Goal: Communication & Community: Answer question/provide support

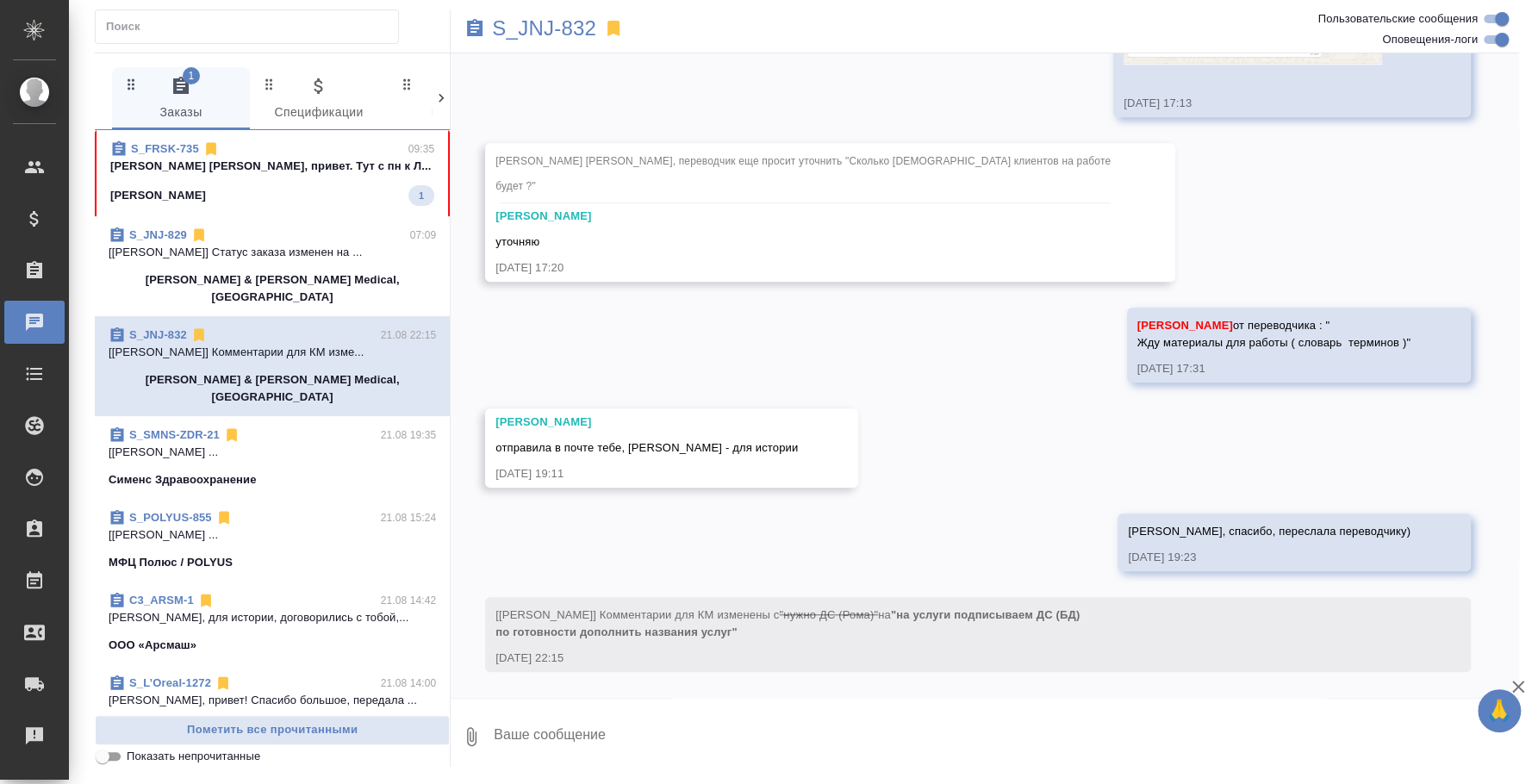
scroll to position [13721, 0]
click at [229, 188] on div "[PERSON_NAME] 1" at bounding box center [272, 195] width 324 height 21
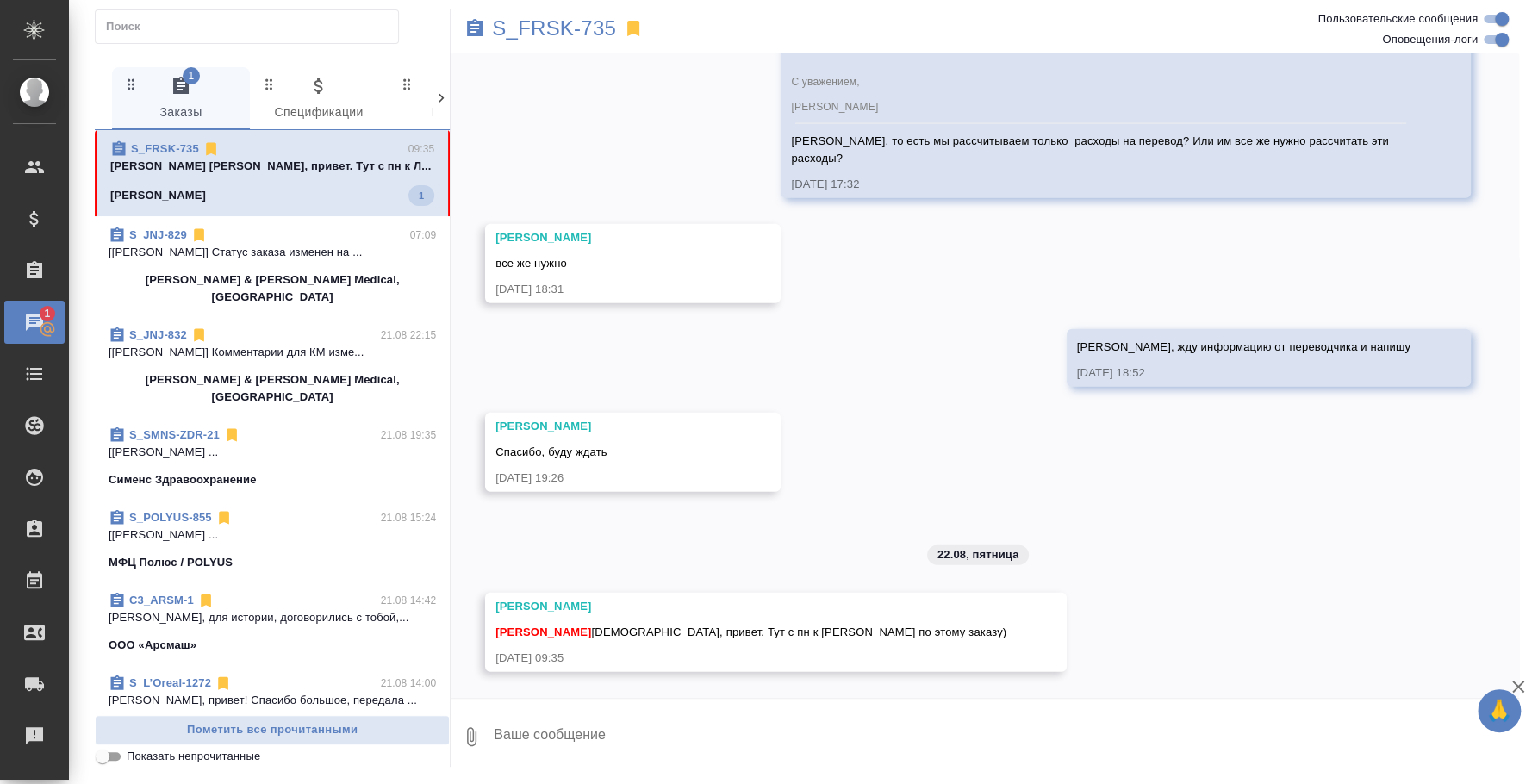
scroll to position [2663, 0]
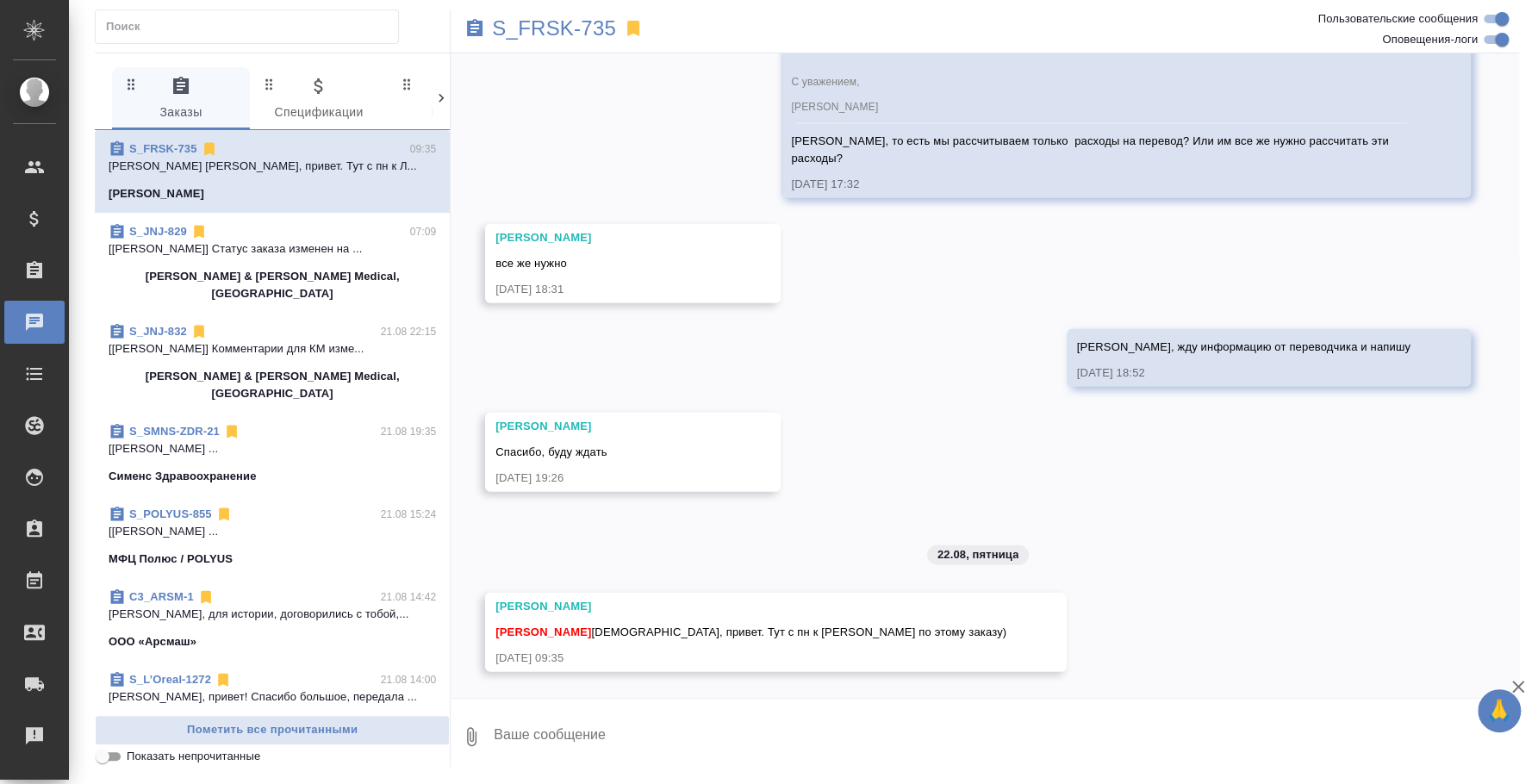
click at [839, 742] on textarea at bounding box center [1005, 737] width 1027 height 58
click at [673, 736] on textarea "[PERSON_NAME], хорошо) Я тебе сегодн скину расчеты)" at bounding box center [991, 737] width 998 height 58
click at [582, 734] on textarea "[PERSON_NAME], хорошо) Я тебе [DATE] скину расчеты)" at bounding box center [991, 737] width 998 height 58
click at [849, 730] on textarea "[PERSON_NAME], хорошо) Я тебе [DATE] скину расчеты)" at bounding box center [991, 737] width 998 height 58
click at [488, 725] on button "0" at bounding box center [472, 737] width 42 height 58
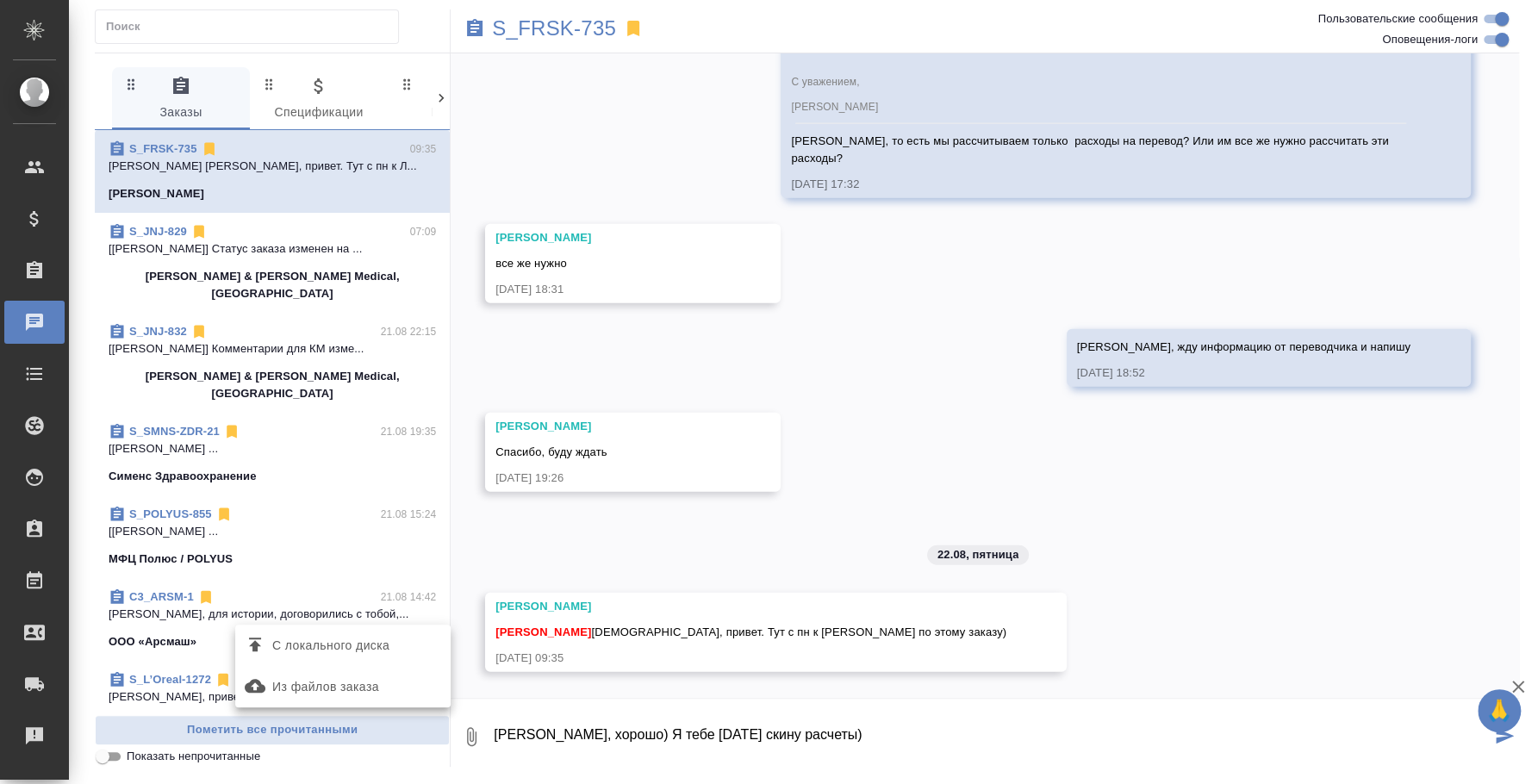
click at [526, 722] on div at bounding box center [769, 392] width 1538 height 784
click at [528, 730] on textarea "[PERSON_NAME], хорошо) Я тебе [DATE] скину расчеты)" at bounding box center [991, 737] width 998 height 58
type textarea "@ [PERSON_NAME], привет) хорошо) Я тебе [DATE] скину расчеты)"
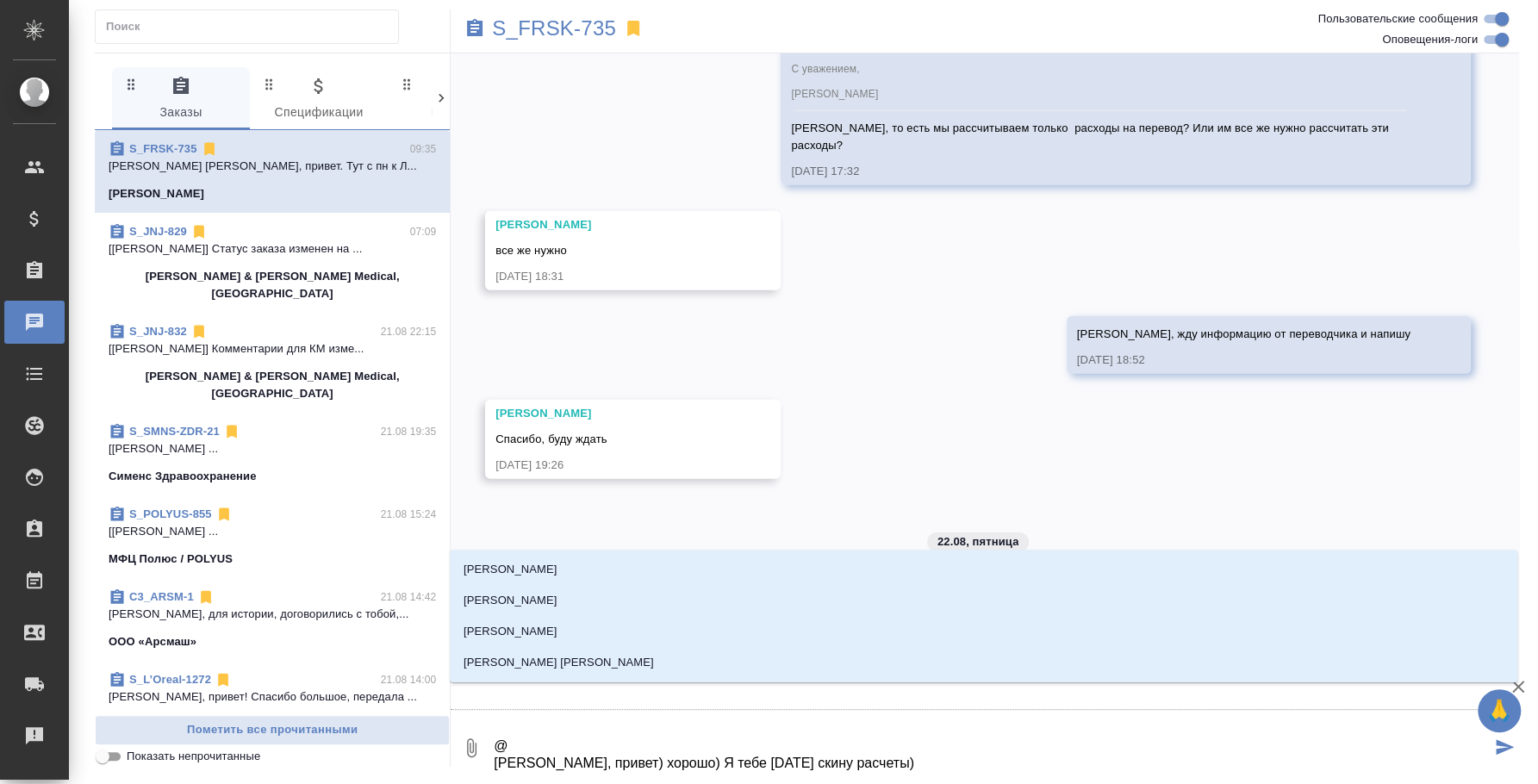
type textarea "@e [PERSON_NAME], привет) хорошо) Я тебе [DATE] скину расчеты)"
type input "e"
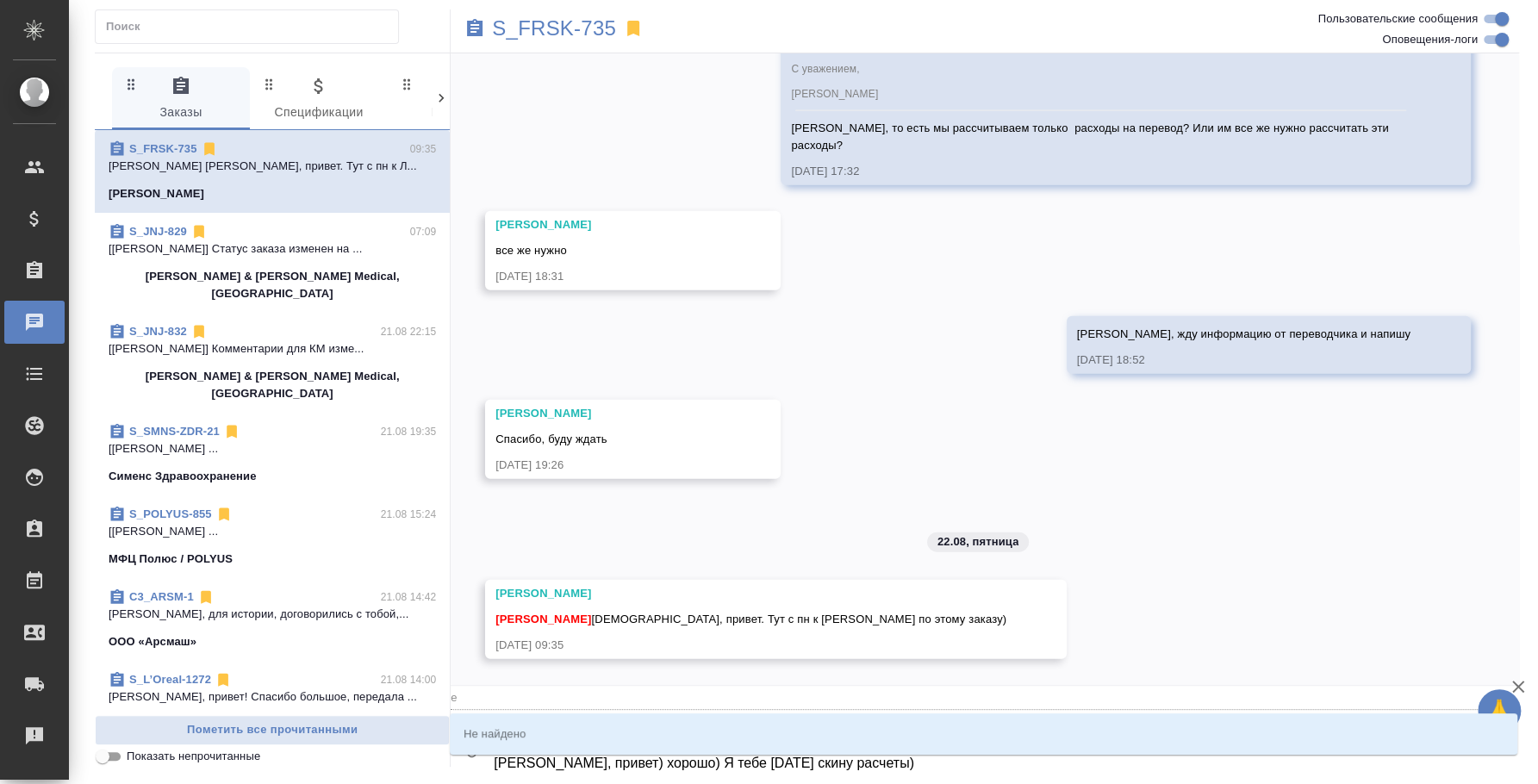
type textarea "@ec [PERSON_NAME], привет) хорошо) Я тебе [DATE] скину расчеты)"
type input "ec"
type textarea "@ecv [PERSON_NAME], привет) хорошо) Я тебе [DATE] скину расчеты)"
type input "ecv"
type textarea "@ec [PERSON_NAME], привет) хорошо) Я тебе [DATE] скину расчеты)"
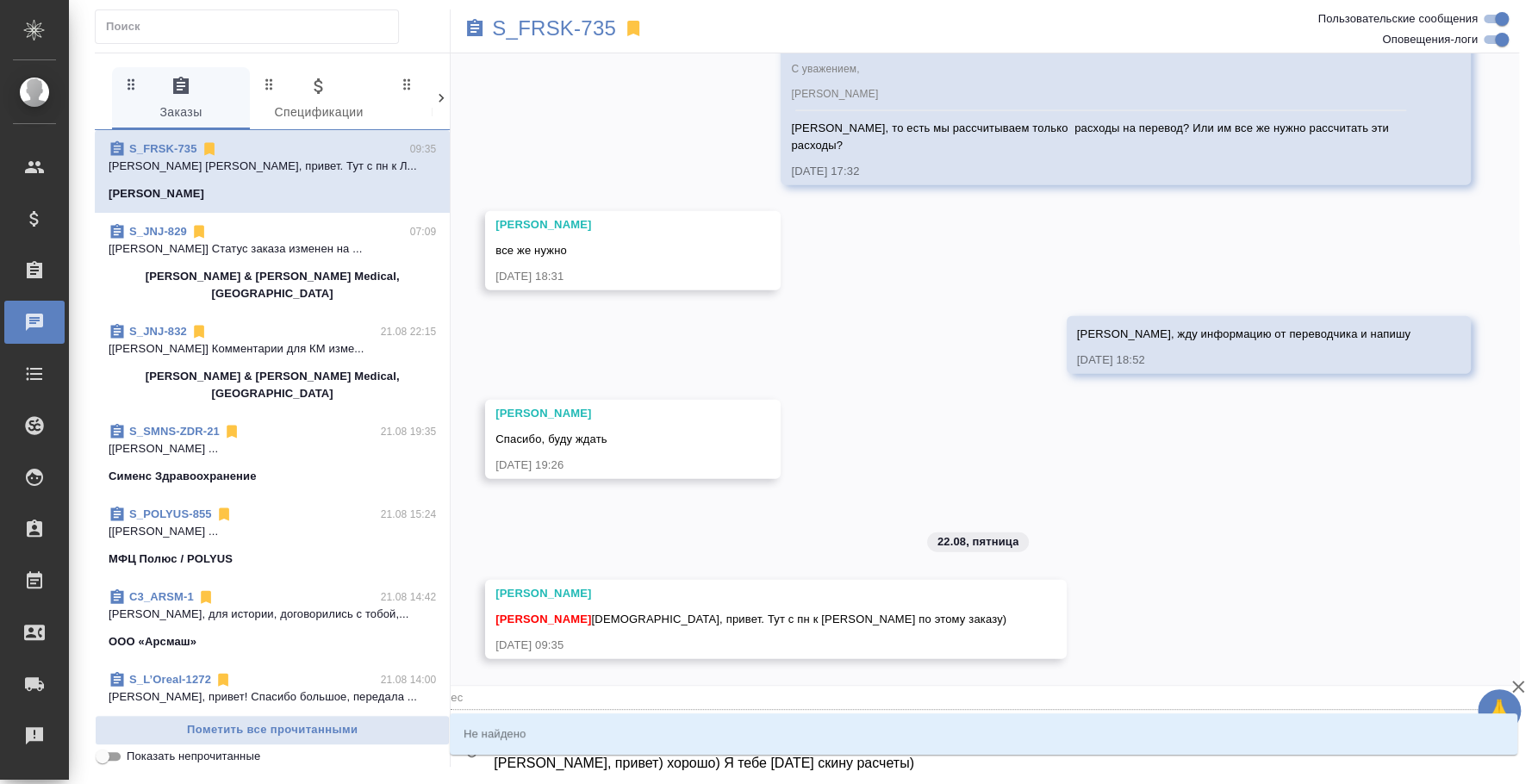
type input "ec"
type textarea "@e [PERSON_NAME], привет) хорошо) Я тебе [DATE] скину расчеты)"
type input "e"
type textarea "@ [PERSON_NAME], привет) хорошо) Я тебе [DATE] скину расчеты)"
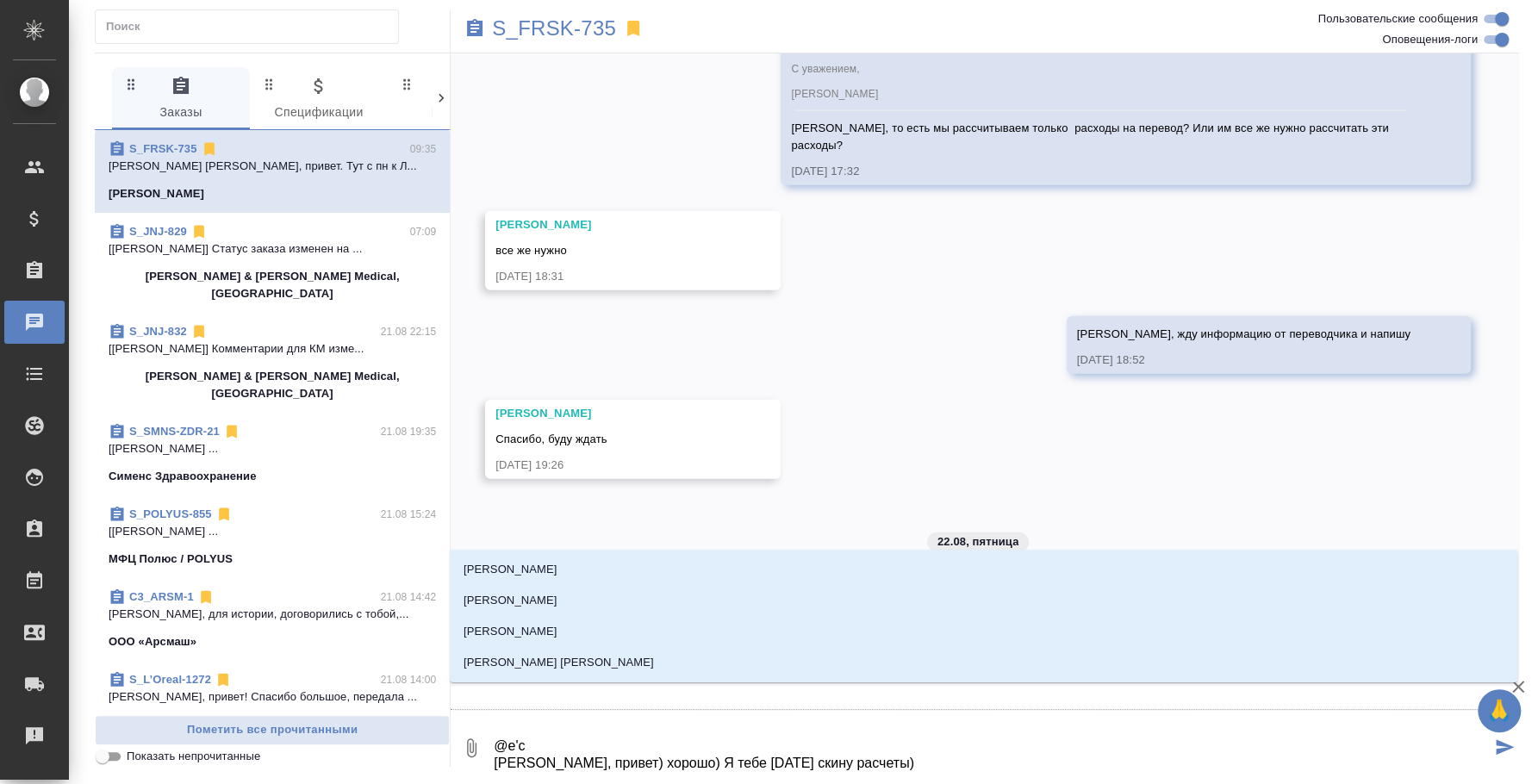
type textarea "@e'c'v [PERSON_NAME], привет) хорошо) Я тебе [DATE] скину расчеты)"
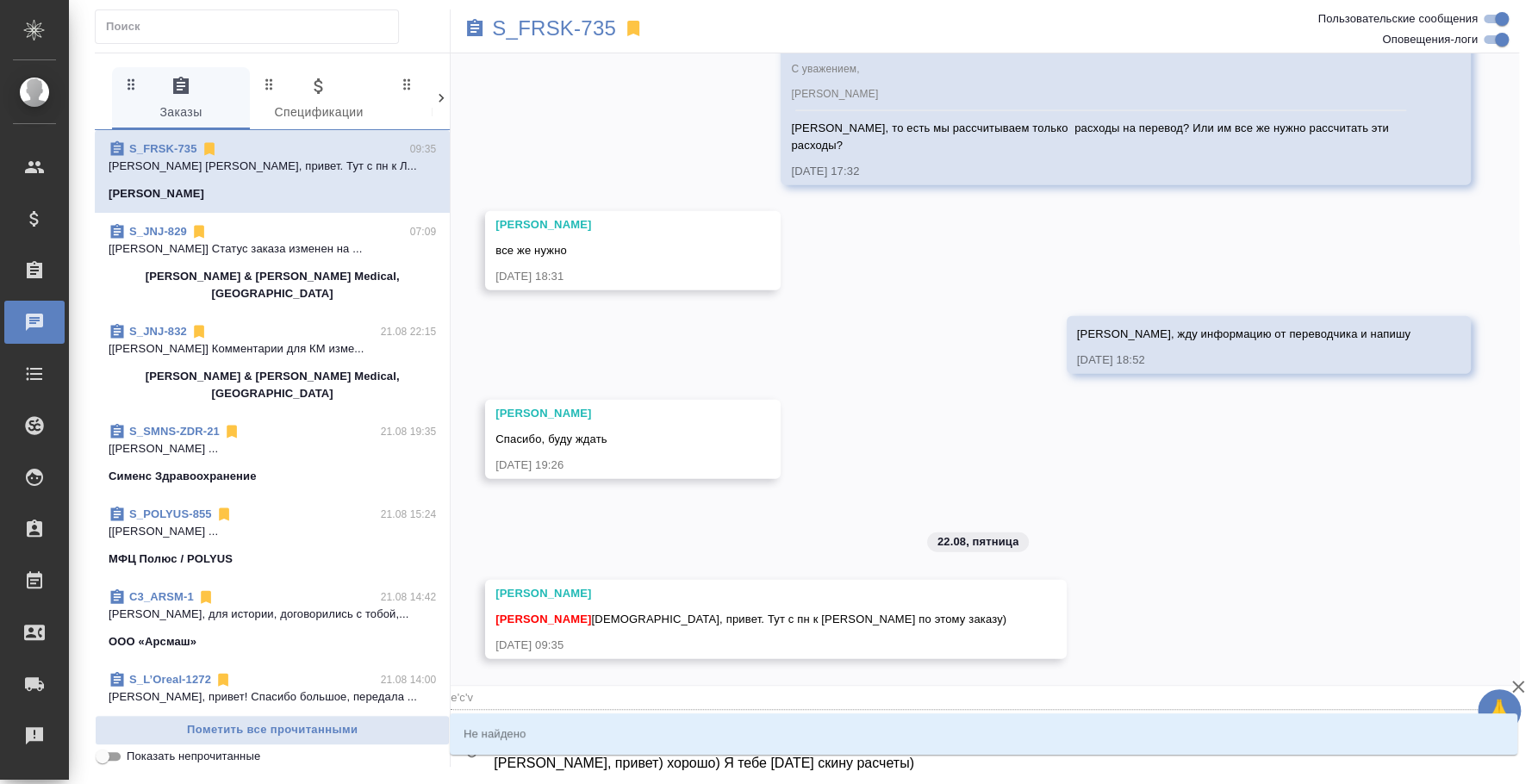
type input "e'c'v"
type textarea "@e'c [PERSON_NAME], привет) хорошо) Я тебе [DATE] скину расчеты)"
type input "e'c"
type textarea "@e [PERSON_NAME], привет) хорошо) Я тебе [DATE] скину расчеты)"
type input "e"
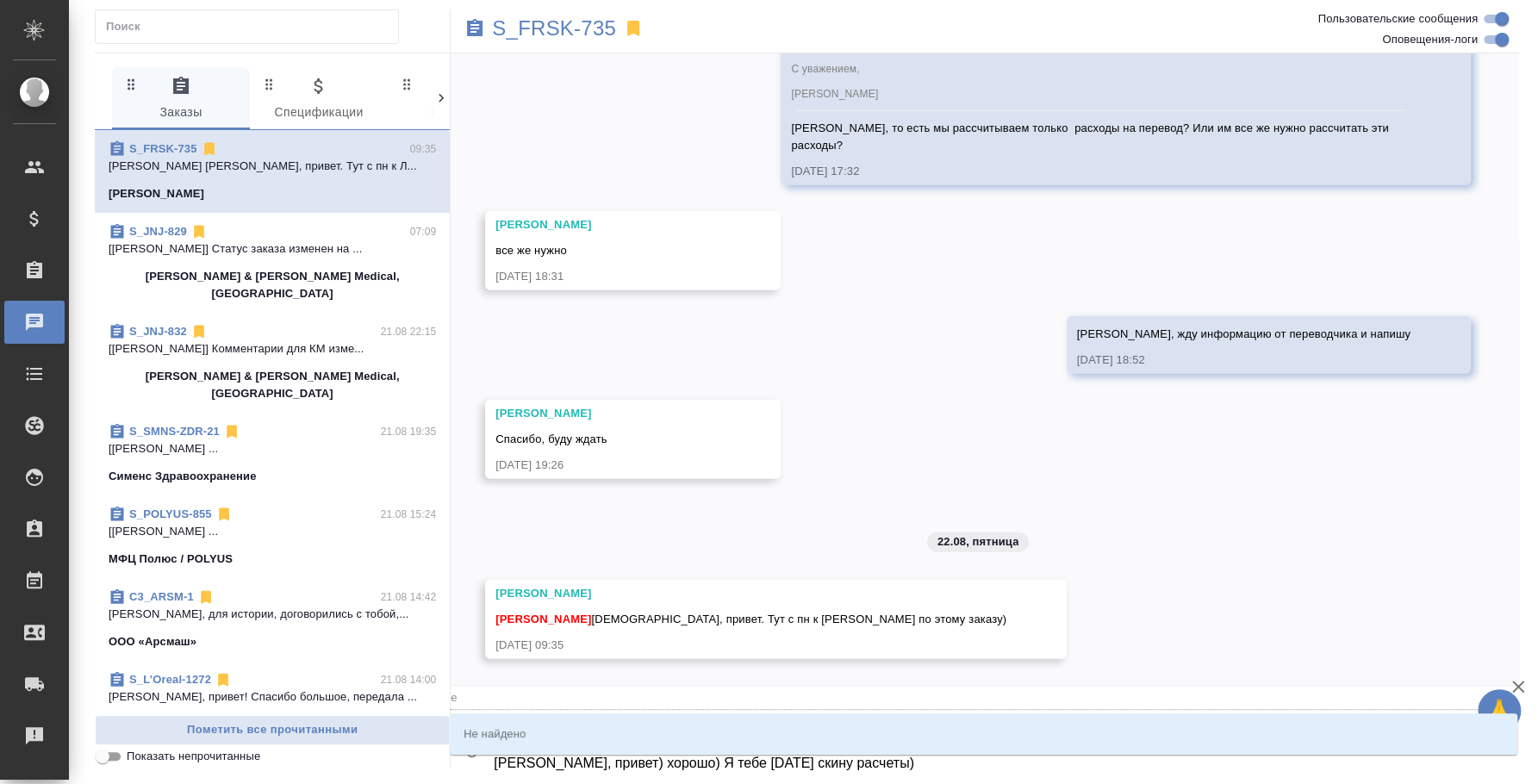
type textarea "@ [PERSON_NAME], привет) хорошо) Я тебе [DATE] скину расчеты)"
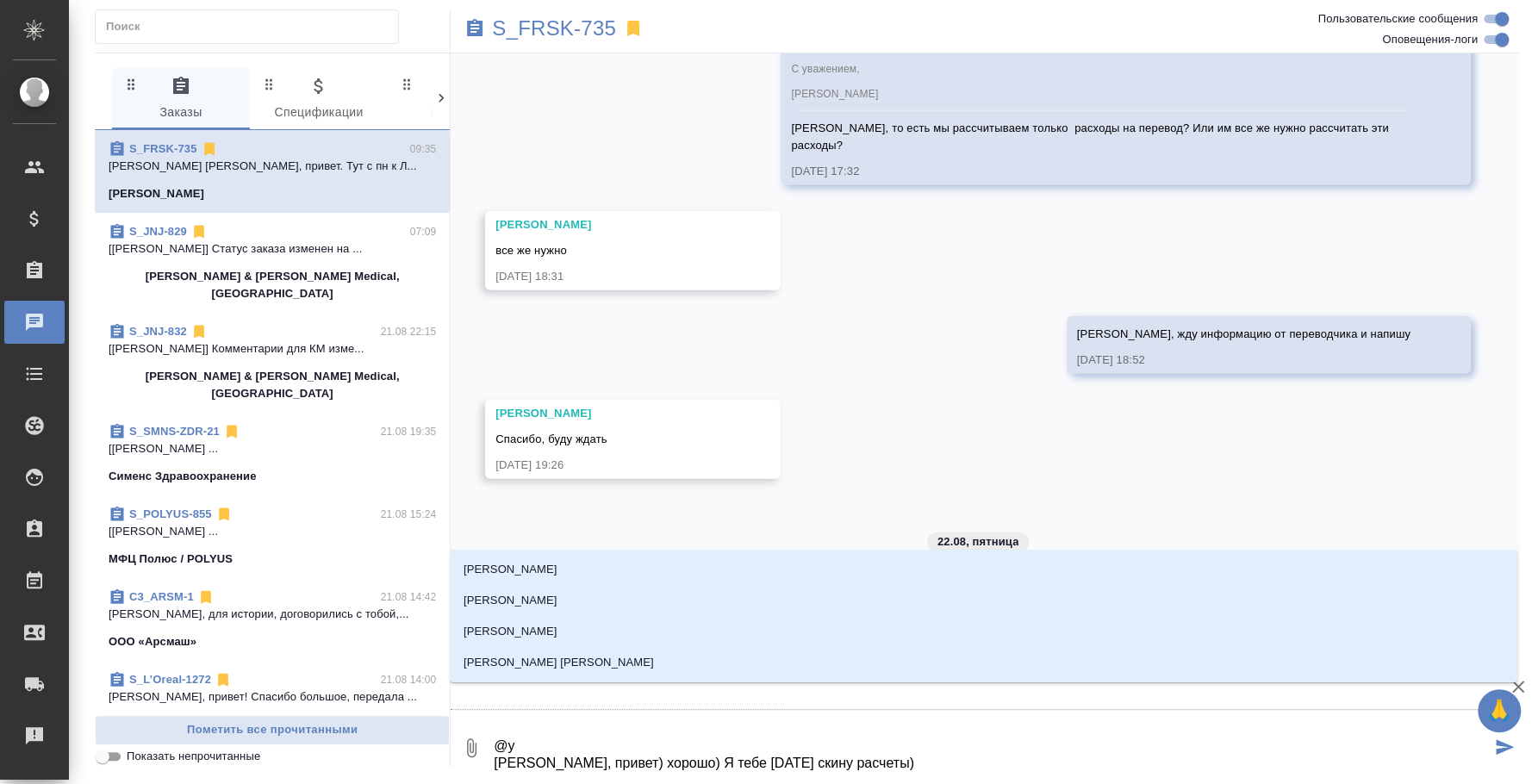
type textarea "@ум [PERSON_NAME], привет) хорошо) Я тебе [DATE] скину расчеты)"
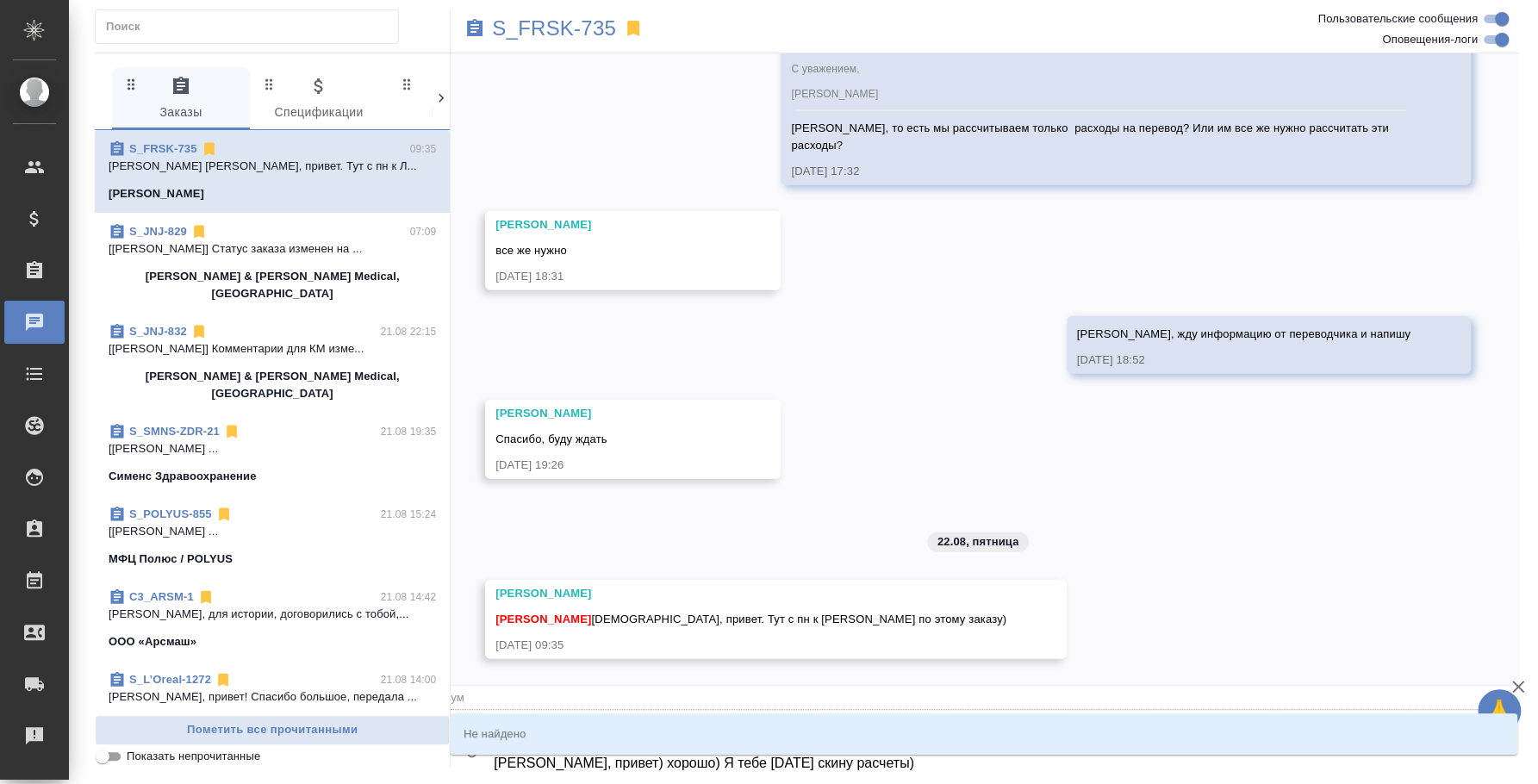
type input "ум"
type textarea "@ум [PERSON_NAME], привет) хорошо) Я тебе [DATE] скину расчеты)"
click at [580, 756] on div "Не найдено" at bounding box center [983, 733] width 1067 height 48
click at [585, 766] on textarea "@ум [PERSON_NAME], привет) хорошо) Я тебе [DATE] скину расчеты)" at bounding box center [991, 748] width 998 height 58
type input "ум"
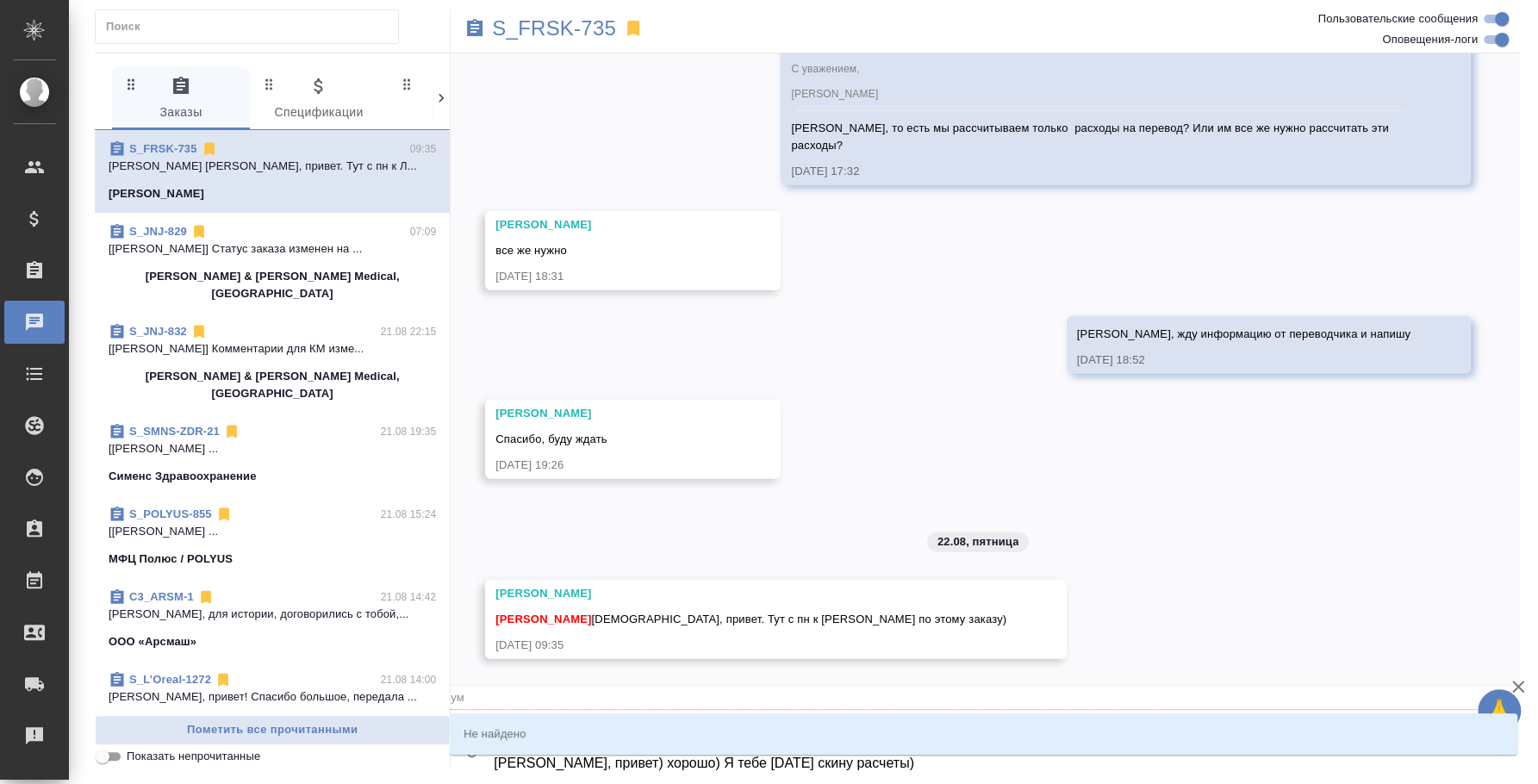
type textarea "@ум [PERSON_NAME], привет) орошо) Я тебе [DATE] скину расчеты)"
type input "умОля, привет) о"
type textarea "@ум [PERSON_NAME], привет) сорошо) Я тебе [DATE] скину расчеты)"
type input "умОля, привет) со"
type textarea "@ум [PERSON_NAME], привет) сморошо) Я тебе [DATE] скину расчеты)"
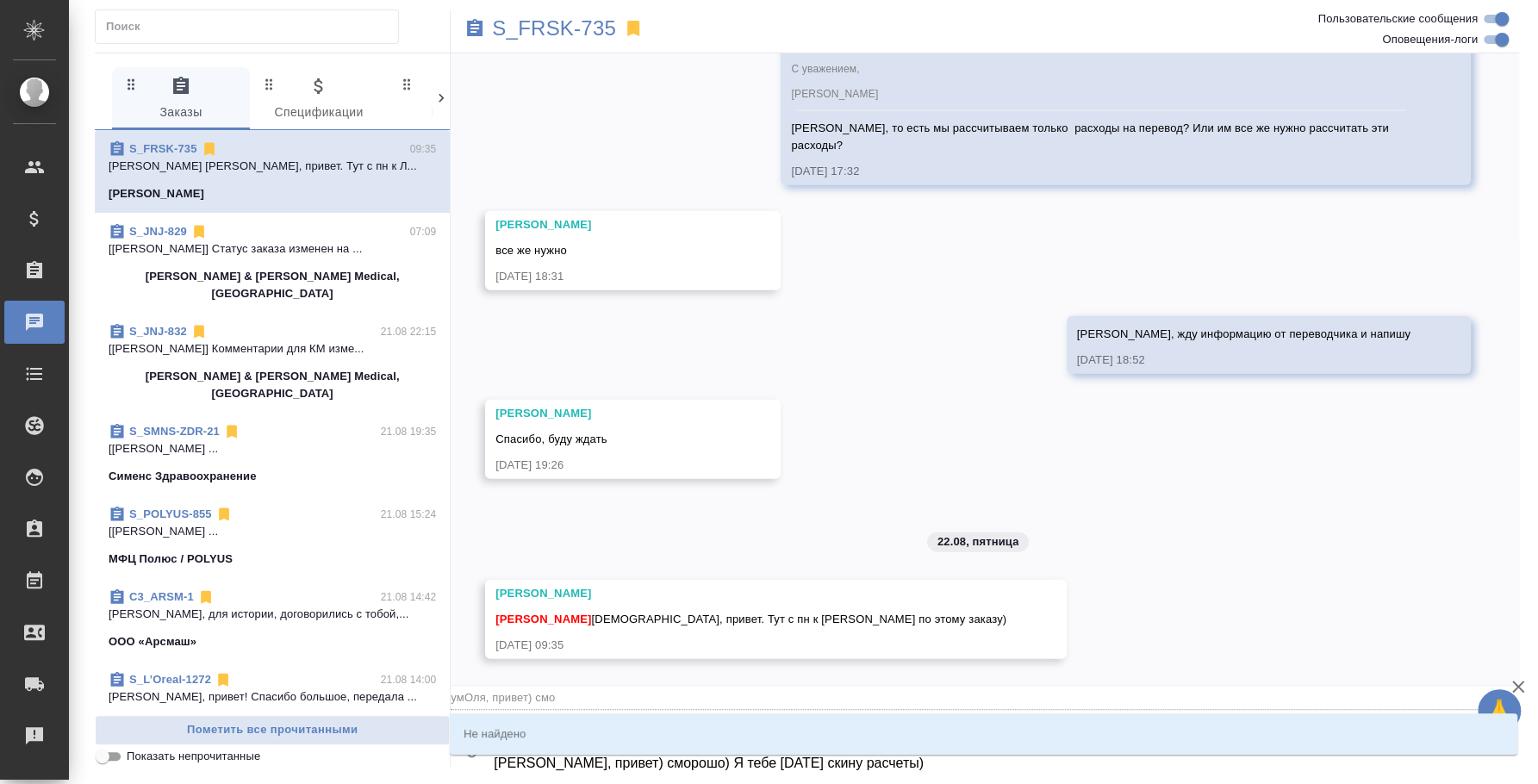
type input "умОля, привет) смо"
type textarea "@ум [PERSON_NAME], привет) сорошо) Я тебе [DATE] скину расчеты)"
type input "умОля, привет) со"
type textarea "@ум [PERSON_NAME], привет) орошо) Я тебе [DATE] скину расчеты)"
type input "умОля, привет) о"
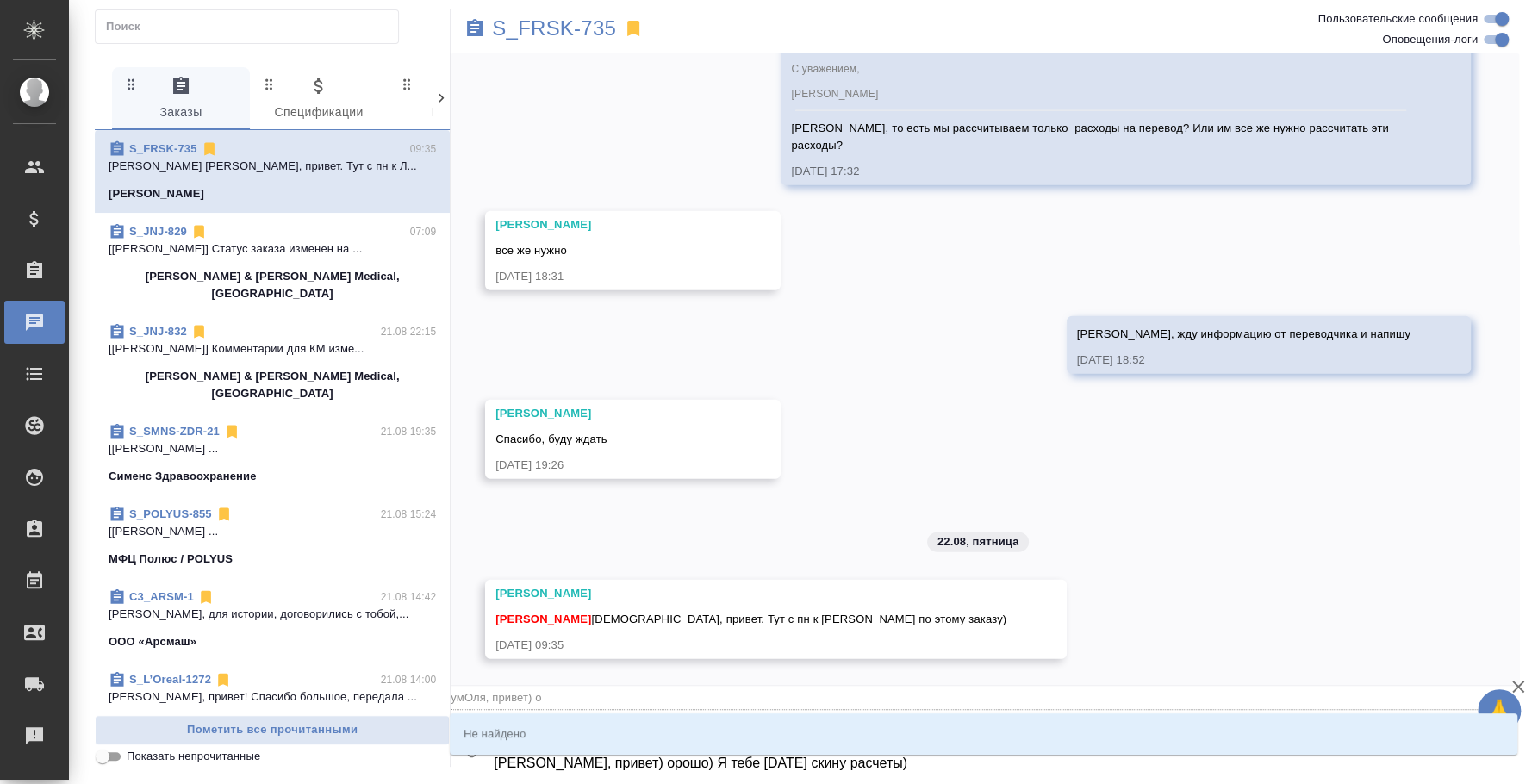
type textarea "@ум [PERSON_NAME], привет) хорошо) Я тебе [DATE] скину расчеты)"
drag, startPoint x: 851, startPoint y: 764, endPoint x: 481, endPoint y: 755, distance: 370.1
click at [481, 755] on body "🙏 .cls-1 fill:#fff; AWATERA [PERSON_NAME] Спецификации Заказы 0 Чаты Todo Проек…" at bounding box center [769, 392] width 1538 height 784
type input "умОля, привет) хо"
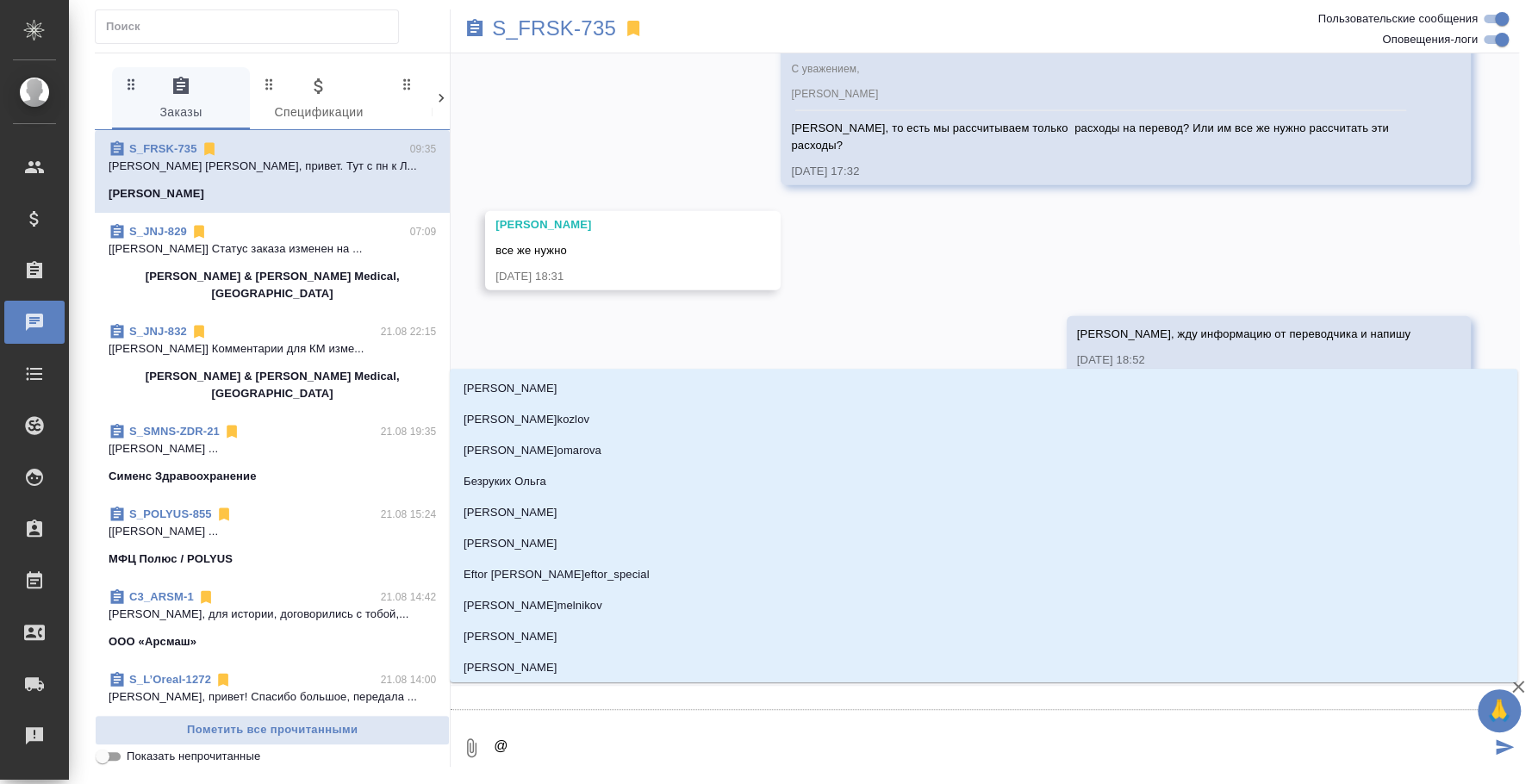
type textarea "@e"
type input "e"
type textarea "@ec"
type input "ec"
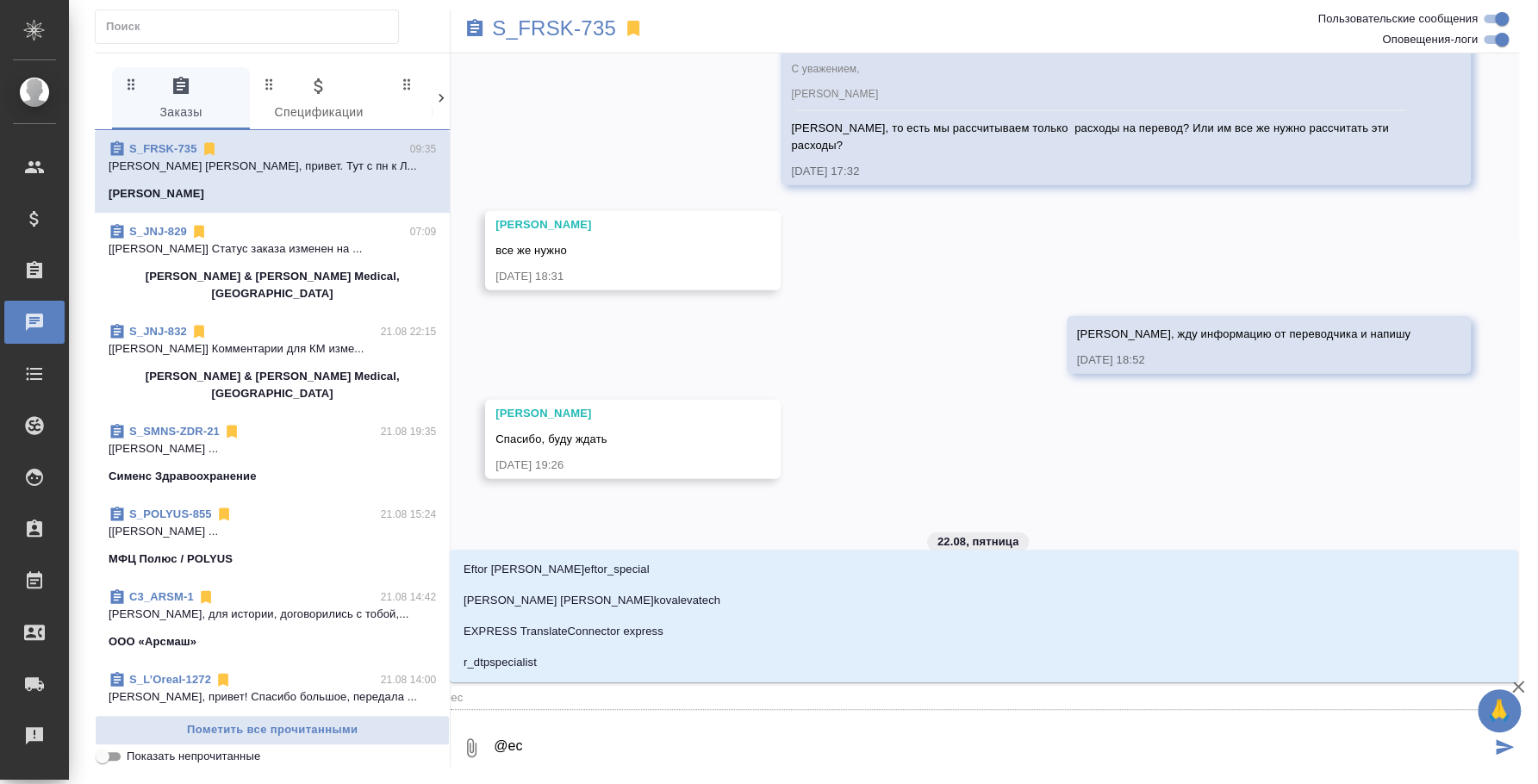
type textarea "@e"
type input "e"
type textarea "@"
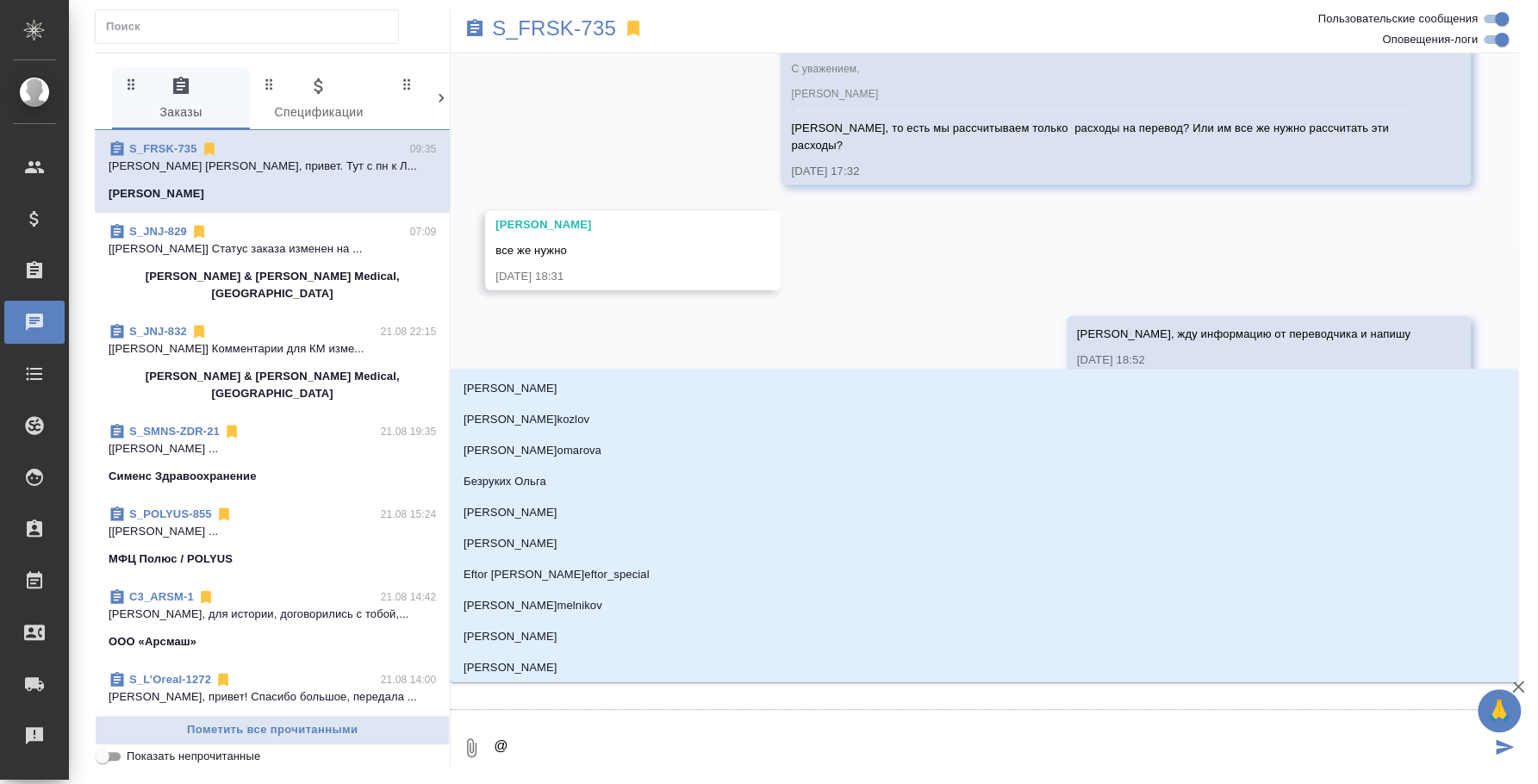
type textarea "@e"
type input "e"
type textarea "@ec"
type input "ec"
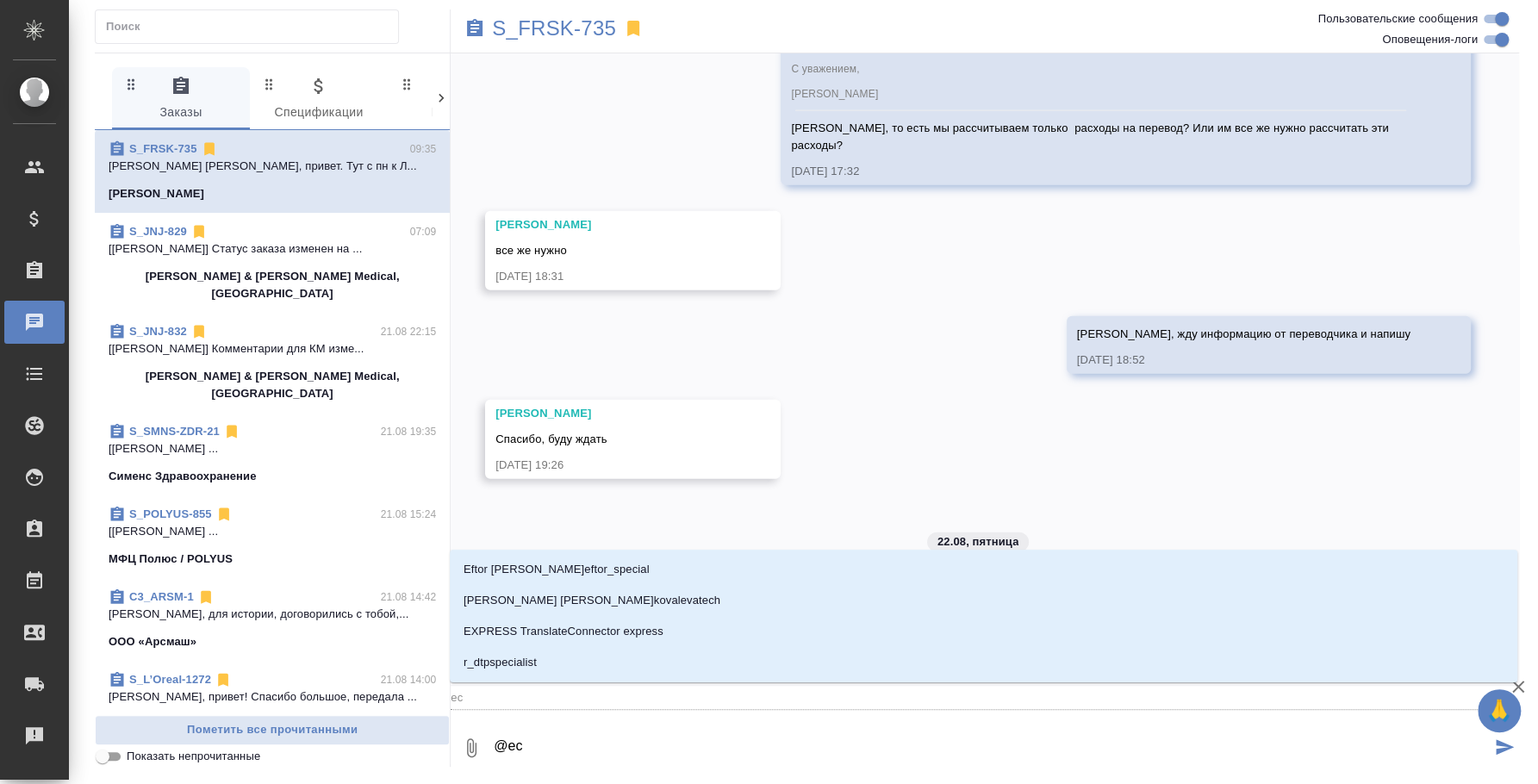
type textarea "@ecv"
type input "ecv"
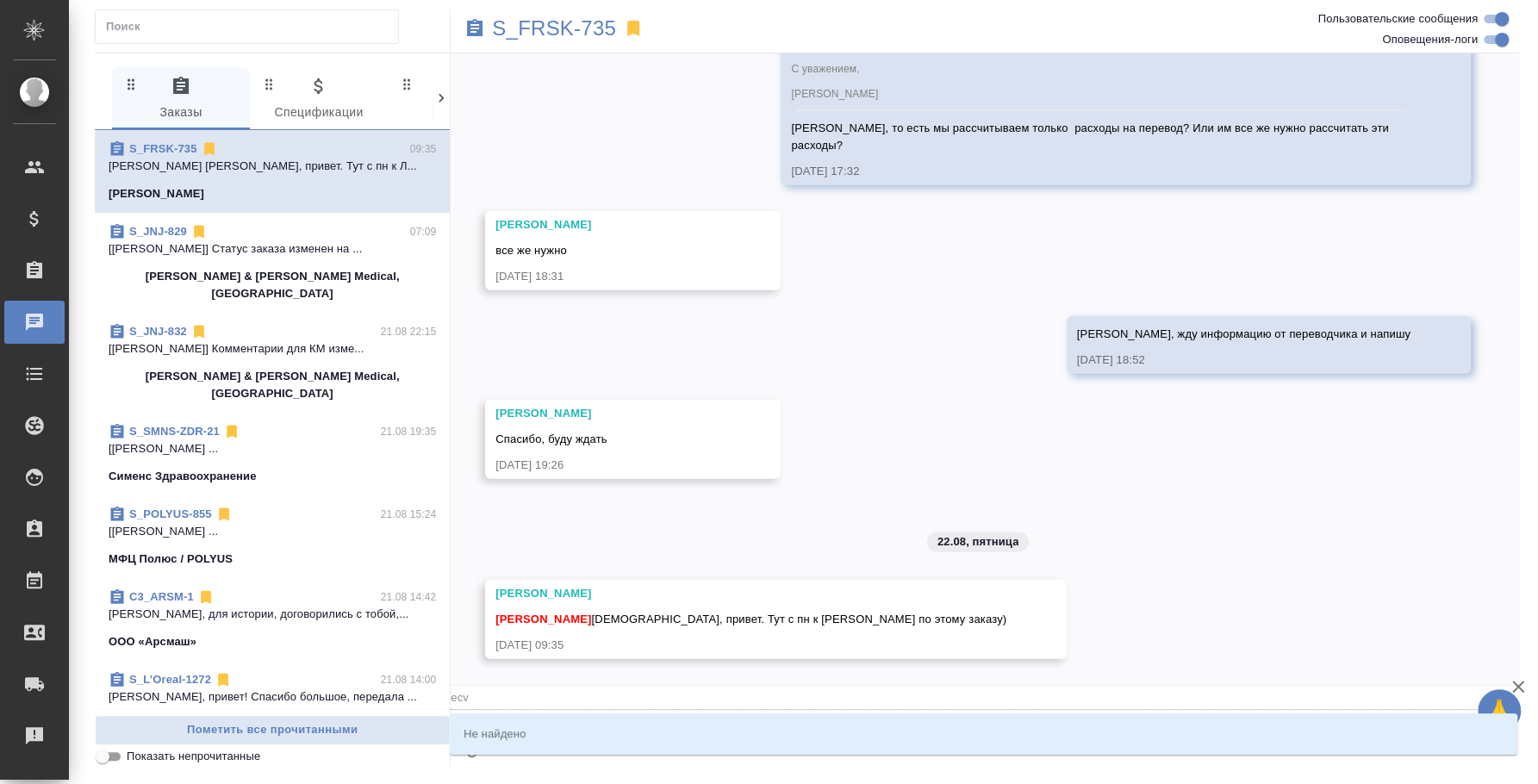
type textarea "@ec"
type input "ec"
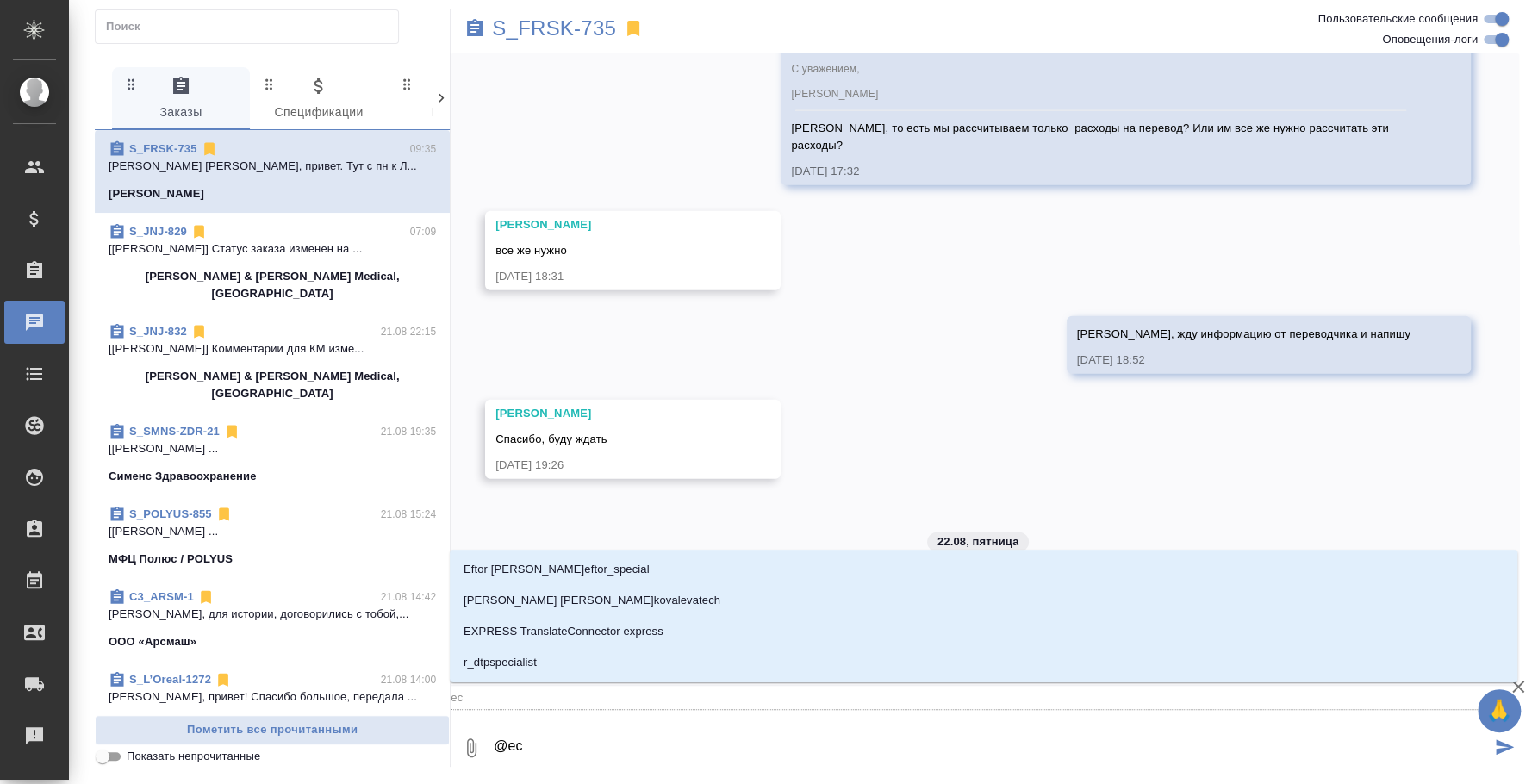
type textarea "@e"
type input "e"
type textarea "@"
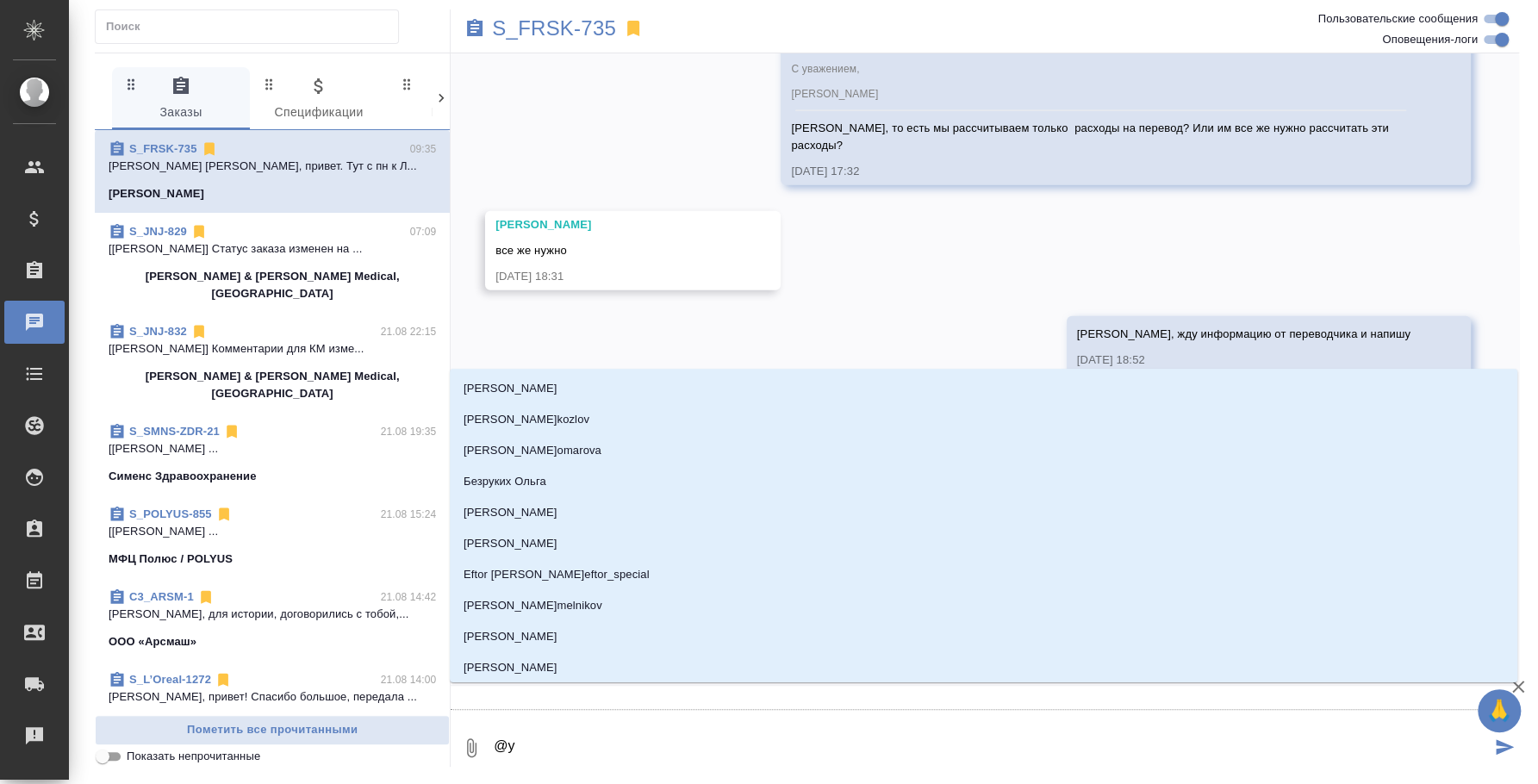
type textarea "@ус"
type input "ус"
type textarea "@усм"
type input "усм"
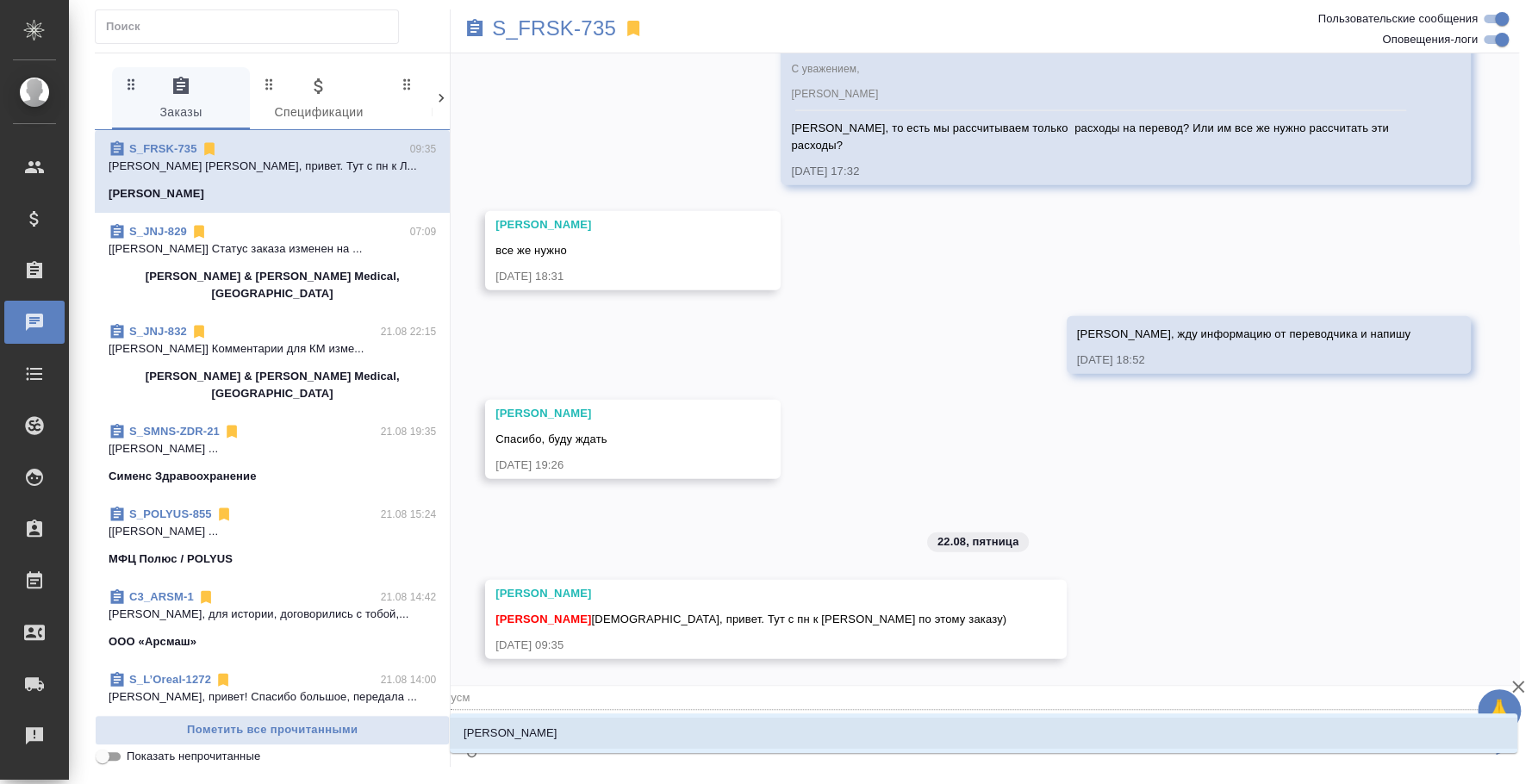
click at [1104, 721] on li "[PERSON_NAME]" at bounding box center [983, 733] width 1067 height 31
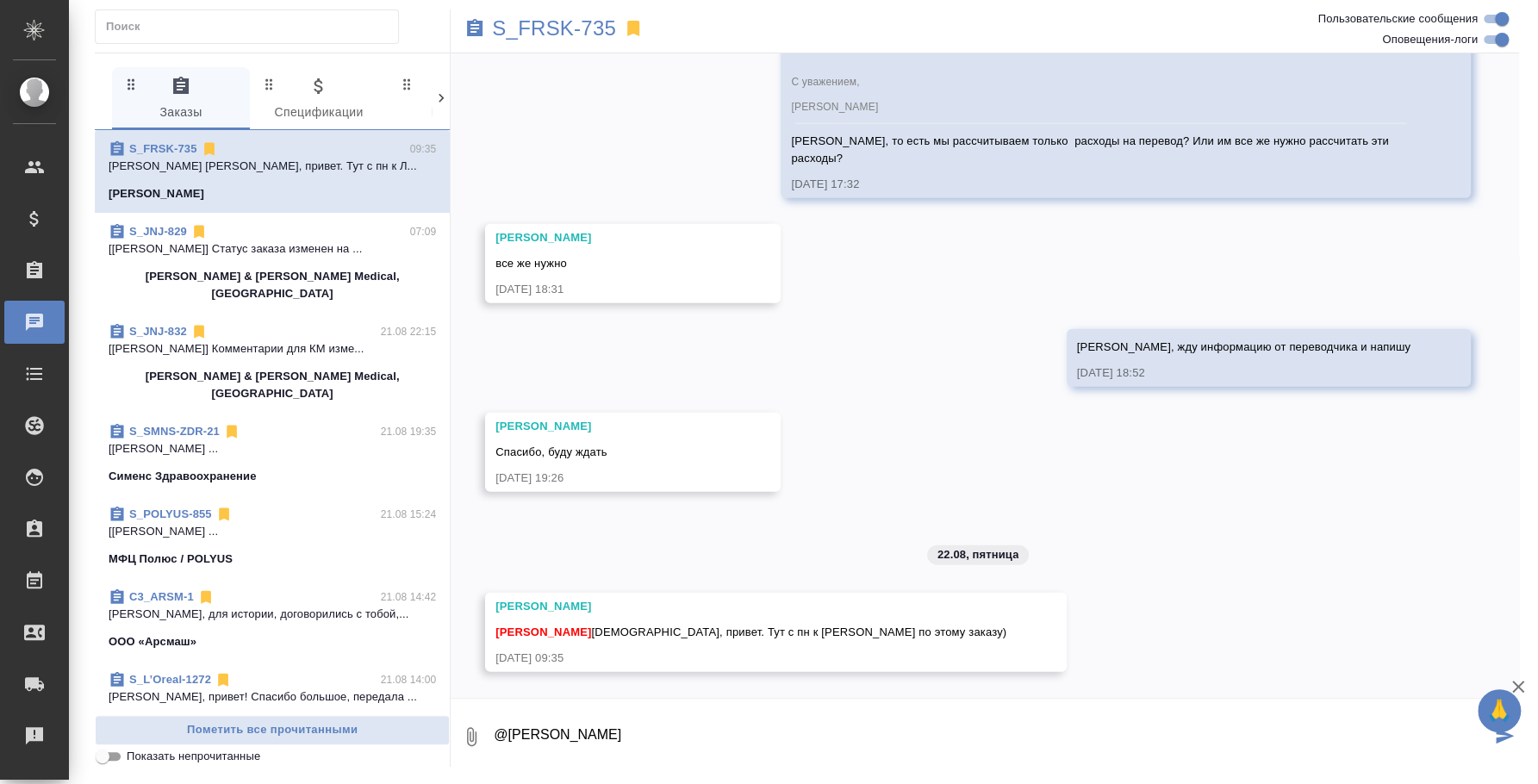
paste textarea "@ум [PERSON_NAME], привет) хорошо) Я тебе [DATE] скину расчеты)"
drag, startPoint x: 646, startPoint y: 744, endPoint x: 496, endPoint y: 738, distance: 150.1
click at [496, 738] on textarea "@[PERSON_NAME] @ум [PERSON_NAME], привет) хорошо) Я тебе [DATE] скину расчеты)" at bounding box center [991, 737] width 998 height 58
type textarea "@[PERSON_NAME] [PERSON_NAME], привет) хорошо) Я тебе [DATE] скину расчеты)"
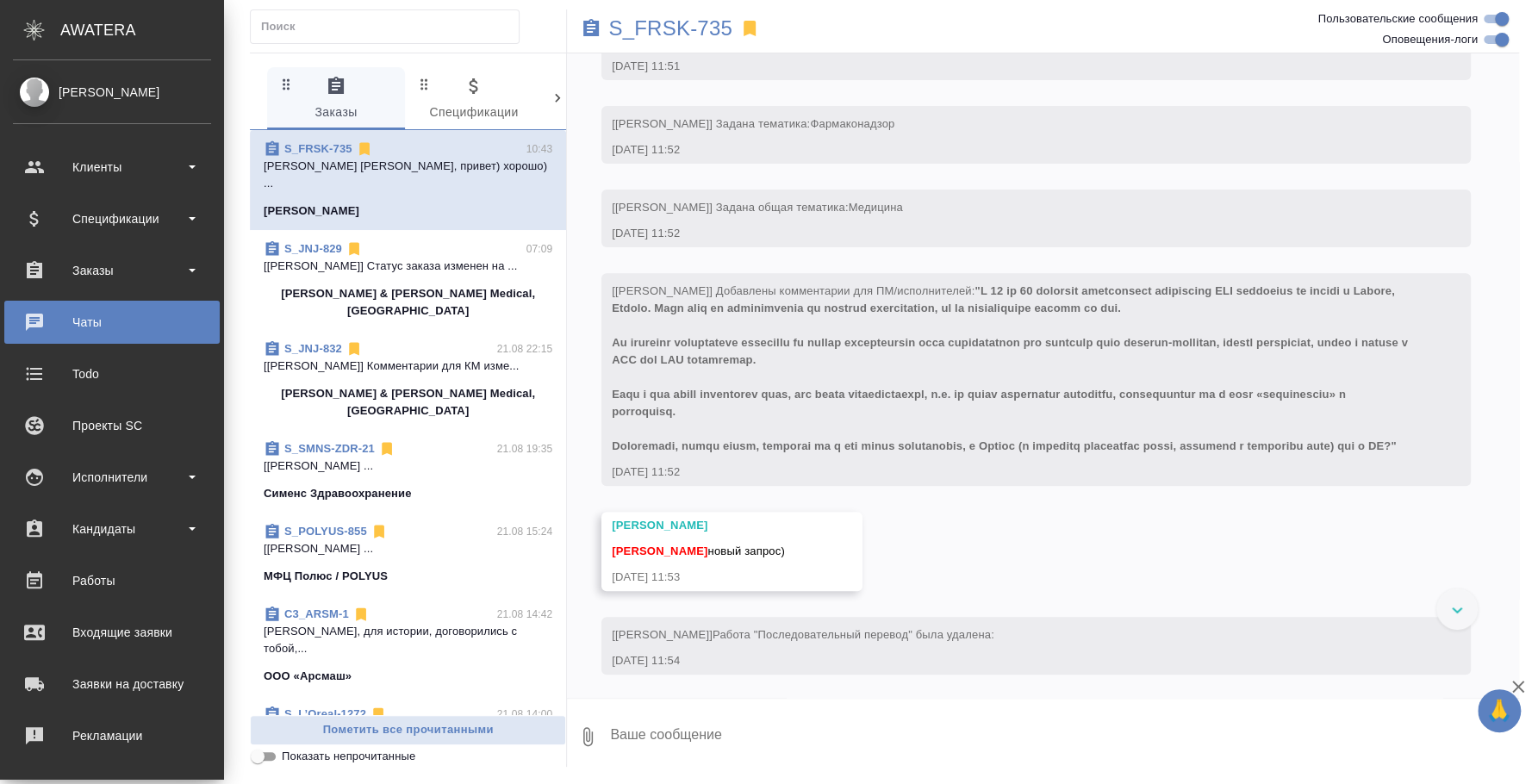
scroll to position [68, 0]
